Goal: Task Accomplishment & Management: Manage account settings

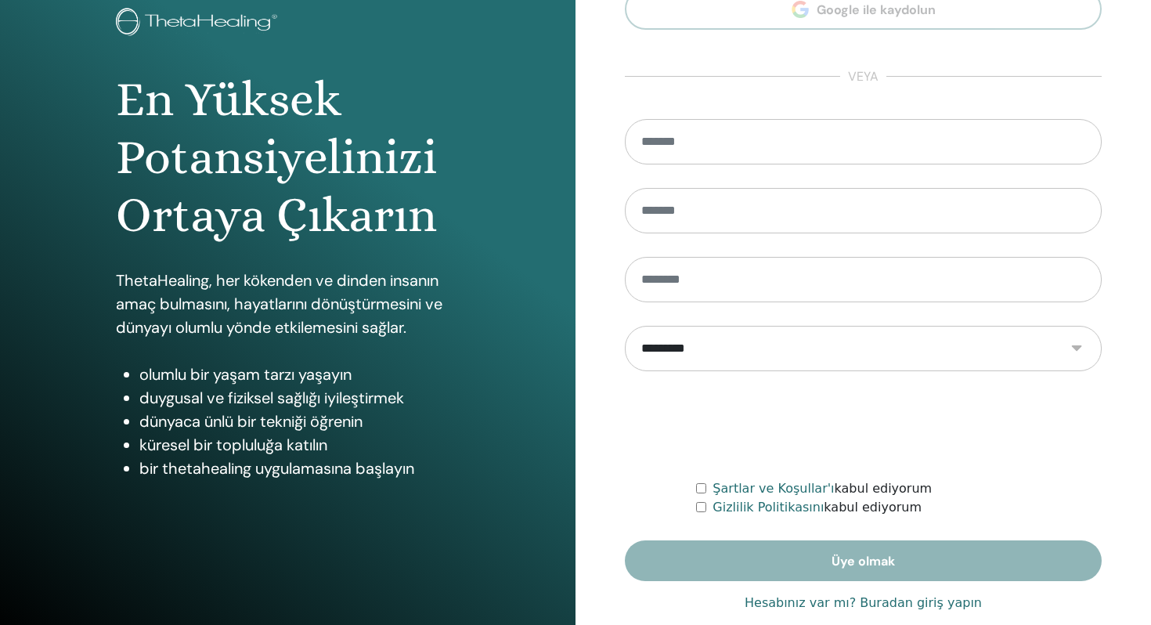
scroll to position [127, 0]
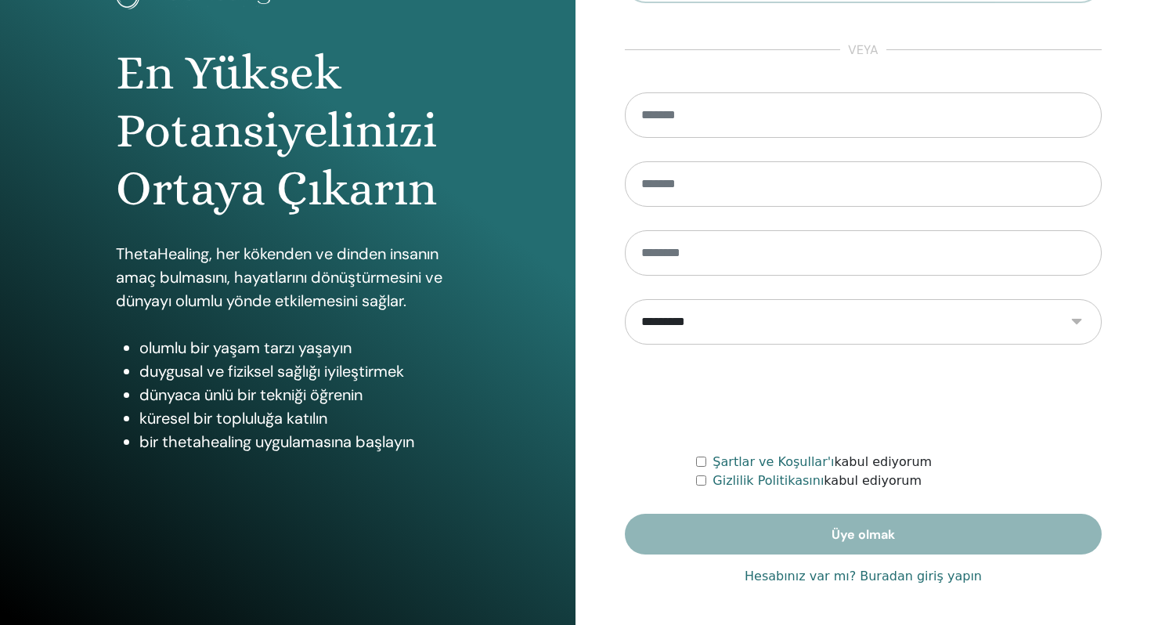
type input "**********"
click at [833, 579] on font "Hesabınız var mı? Buradan giriş yapın" at bounding box center [863, 575] width 237 height 15
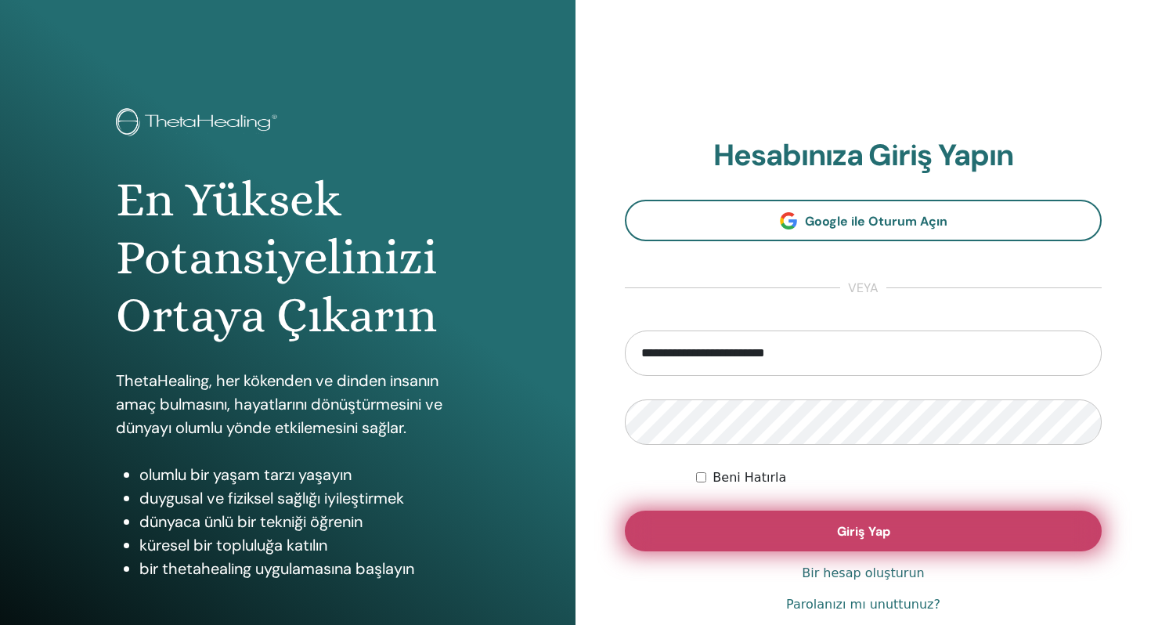
click at [825, 535] on button "Giriş Yap" at bounding box center [863, 530] width 477 height 41
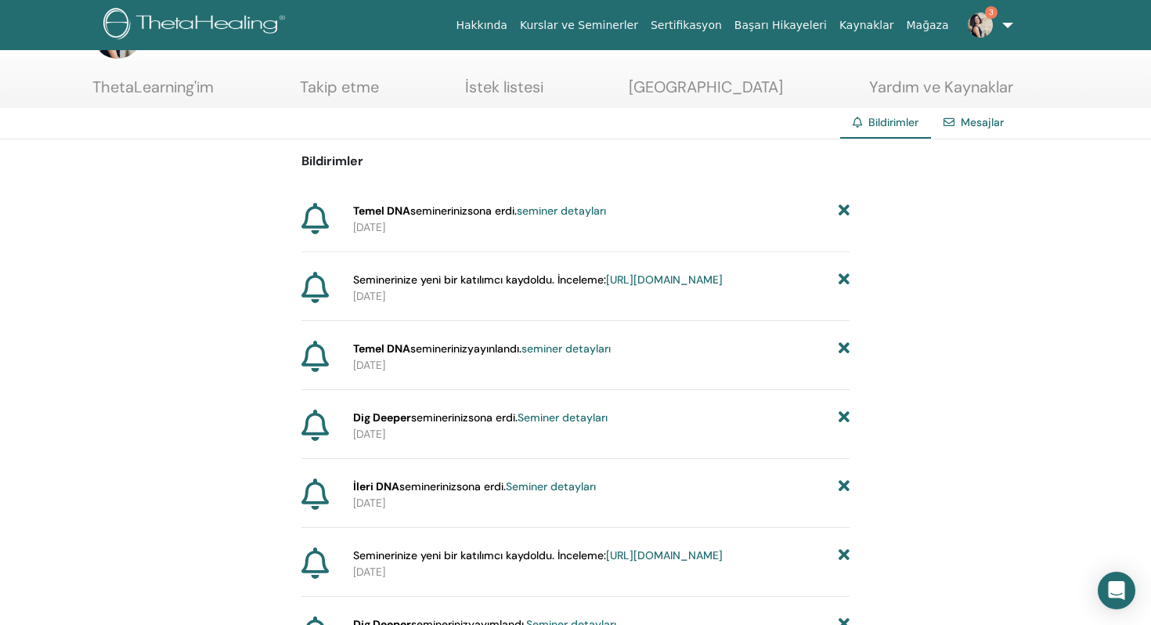
scroll to position [62, 0]
click at [588, 210] on font "seminer detayları" at bounding box center [561, 209] width 89 height 14
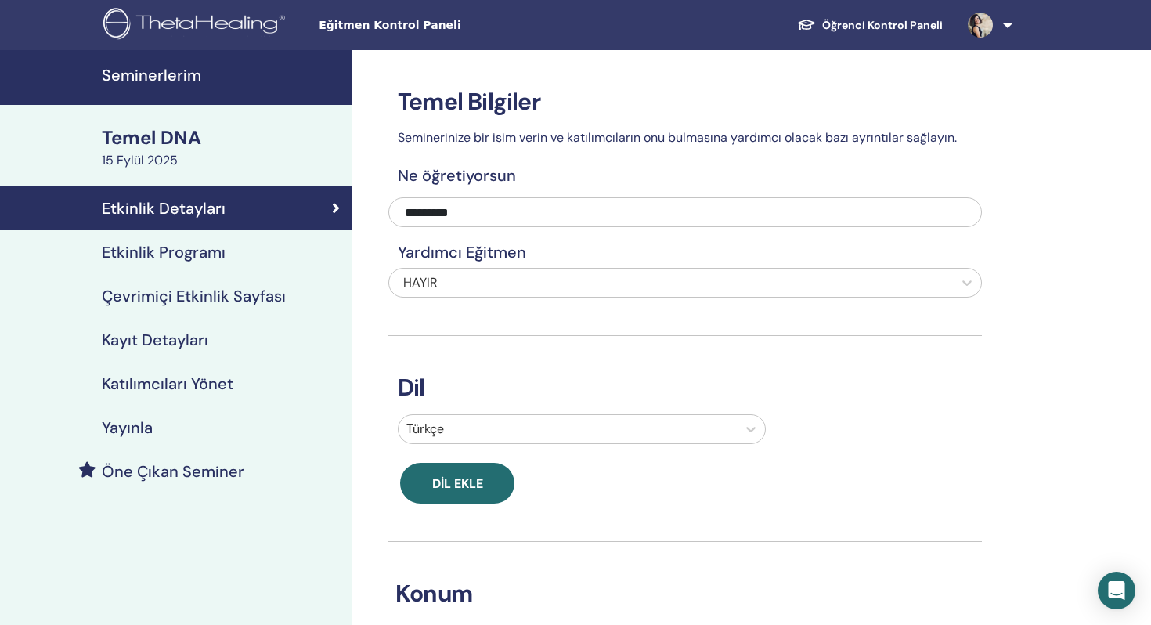
click at [173, 261] on font "Etkinlik Programı" at bounding box center [164, 252] width 124 height 20
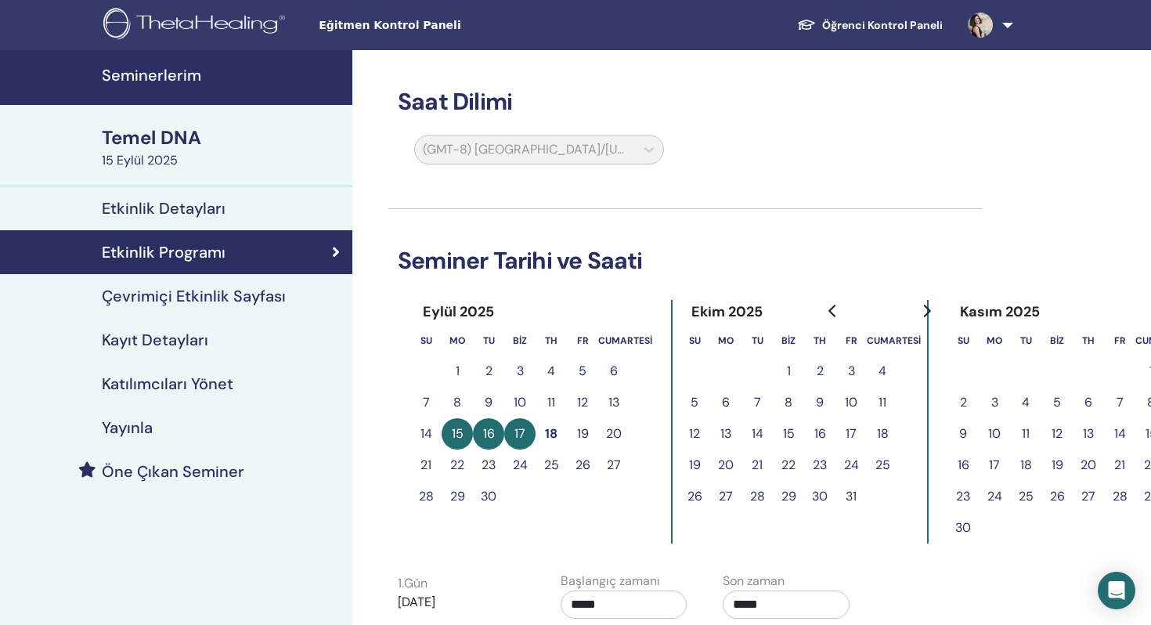
click at [207, 221] on link "Etkinlik Detayları" at bounding box center [176, 208] width 352 height 44
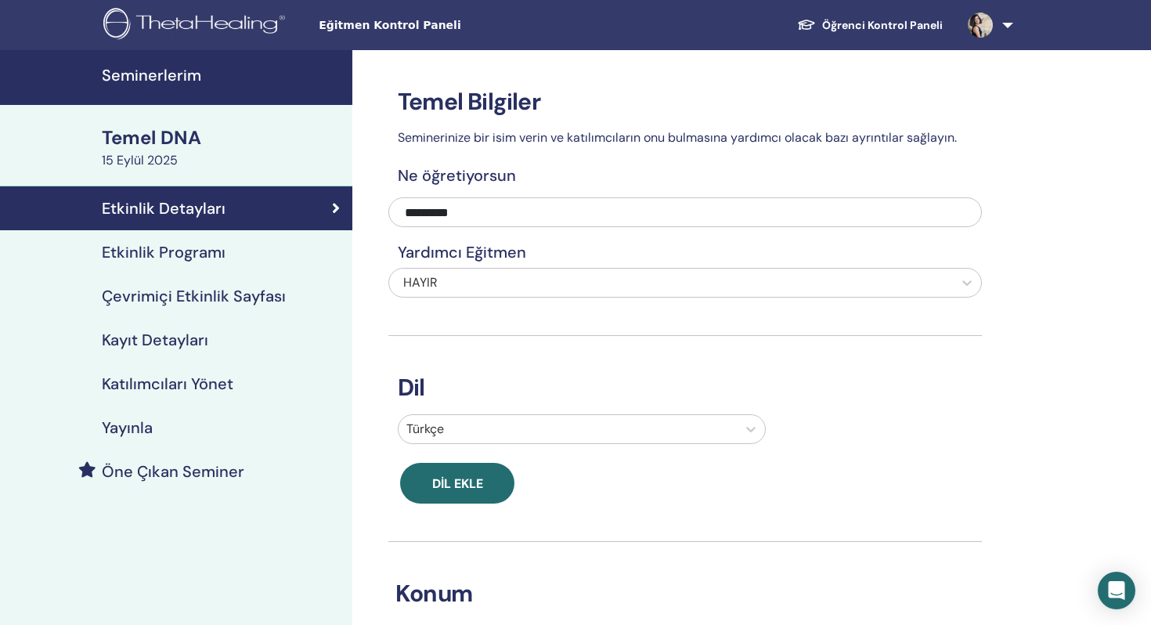
click at [193, 378] on font "Katılımcıları Yönet" at bounding box center [168, 383] width 132 height 20
